Goal: Find specific page/section: Find specific page/section

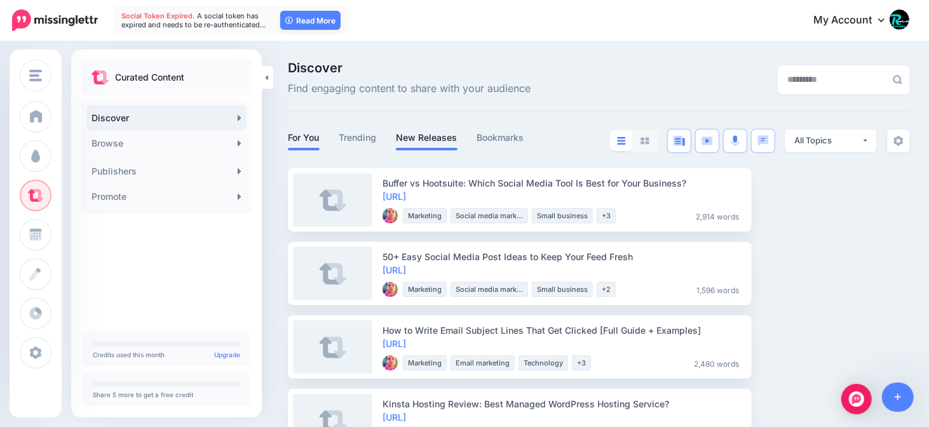
click at [429, 143] on link "New Releases" at bounding box center [427, 137] width 62 height 15
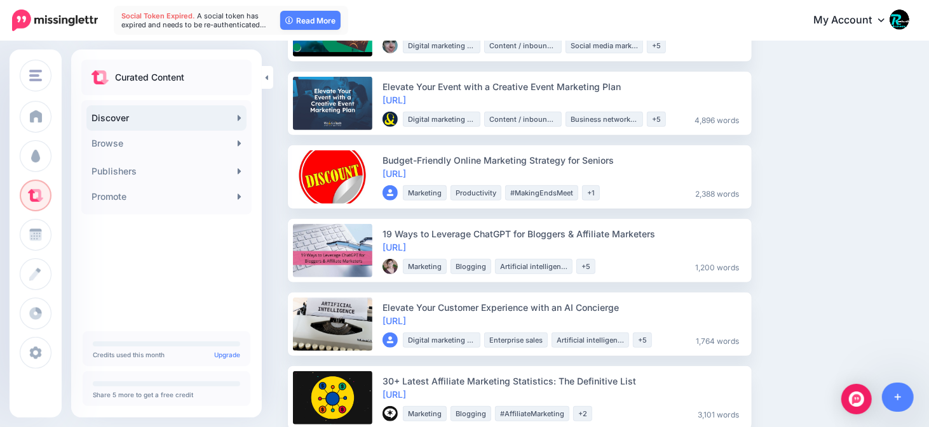
scroll to position [529, 0]
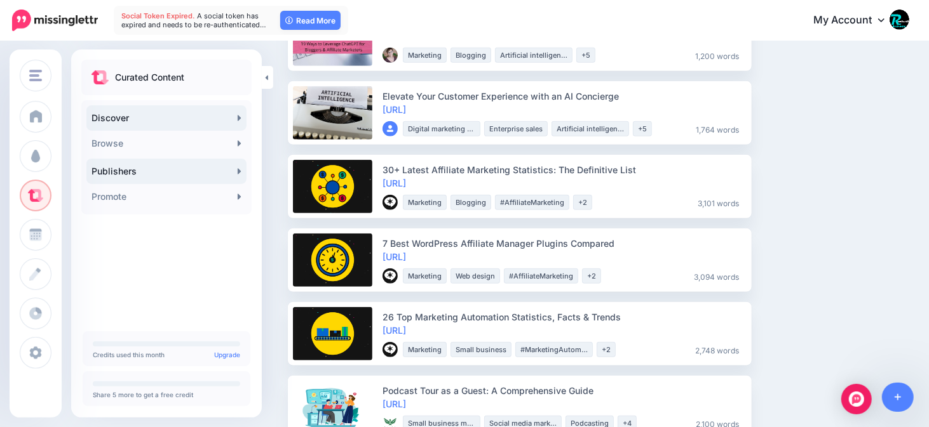
click at [148, 168] on link "Publishers" at bounding box center [166, 171] width 160 height 25
click at [234, 172] on link "Publishers" at bounding box center [166, 171] width 160 height 25
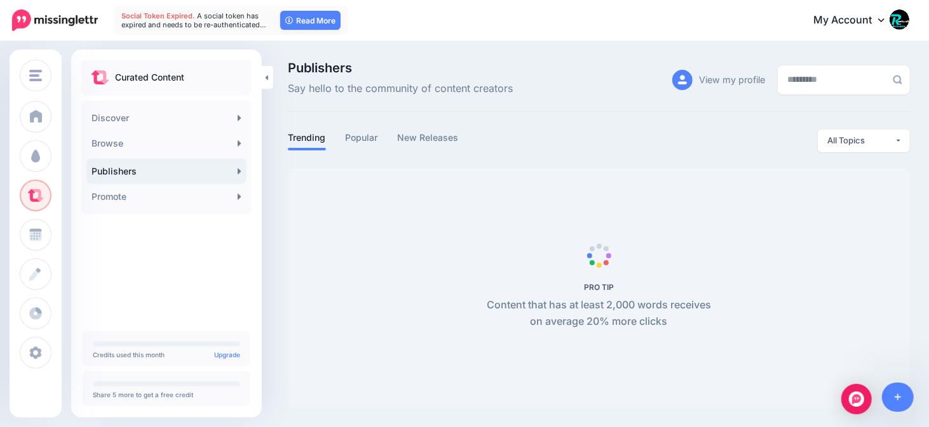
click at [156, 177] on link "Publishers" at bounding box center [166, 171] width 160 height 25
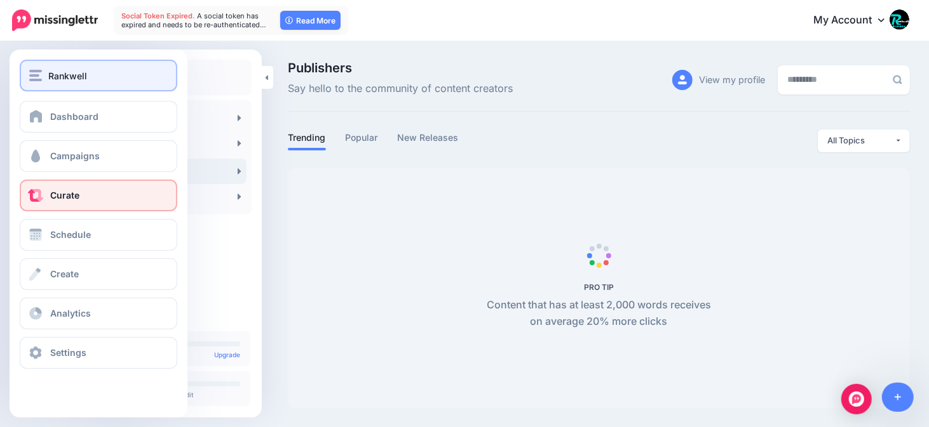
click at [88, 84] on button "Rankwell" at bounding box center [99, 76] width 158 height 32
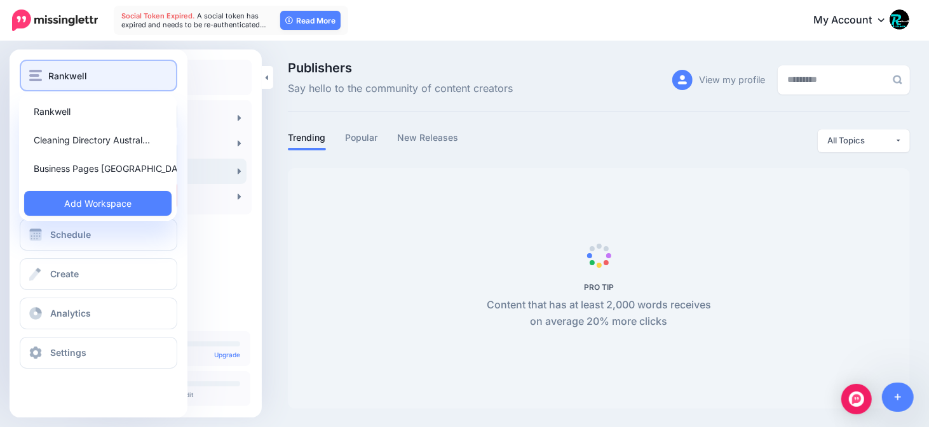
click at [88, 84] on button "Rankwell" at bounding box center [99, 76] width 158 height 32
